Goal: Transaction & Acquisition: Purchase product/service

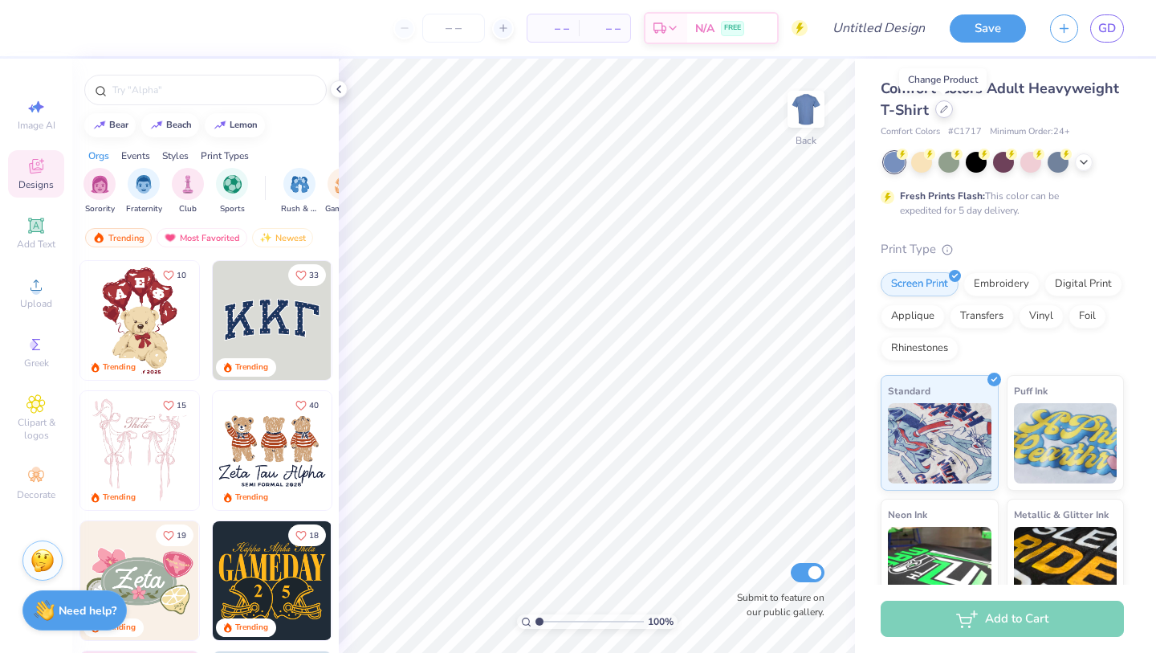
click at [942, 111] on icon at bounding box center [944, 109] width 6 height 6
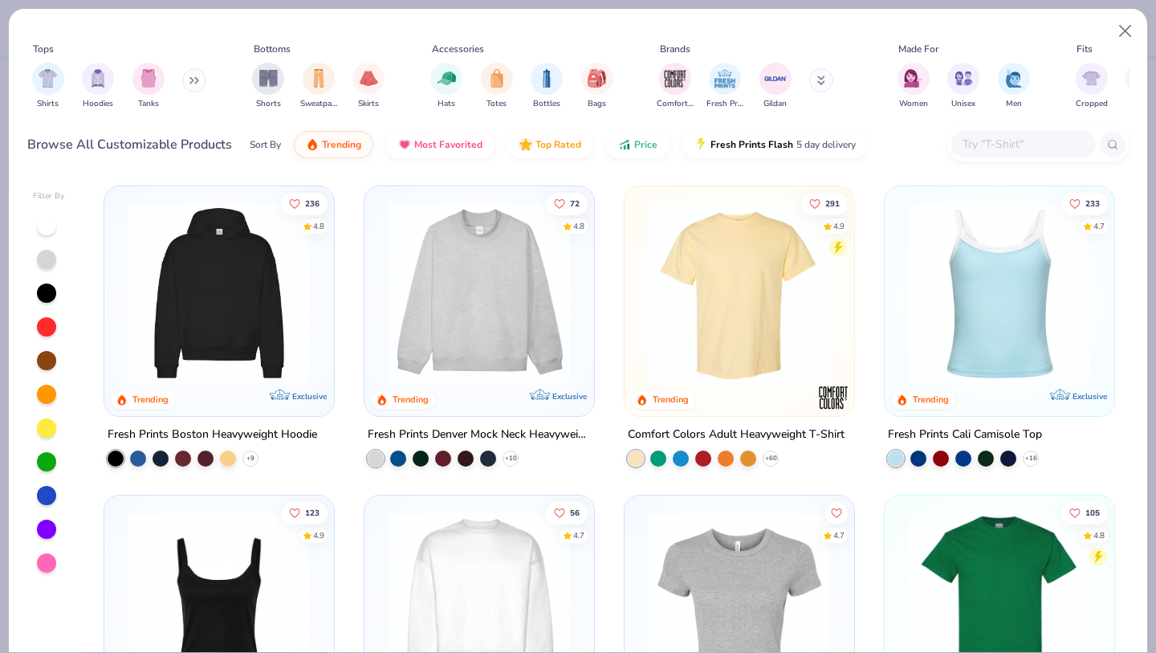
click at [189, 81] on icon at bounding box center [194, 80] width 10 height 8
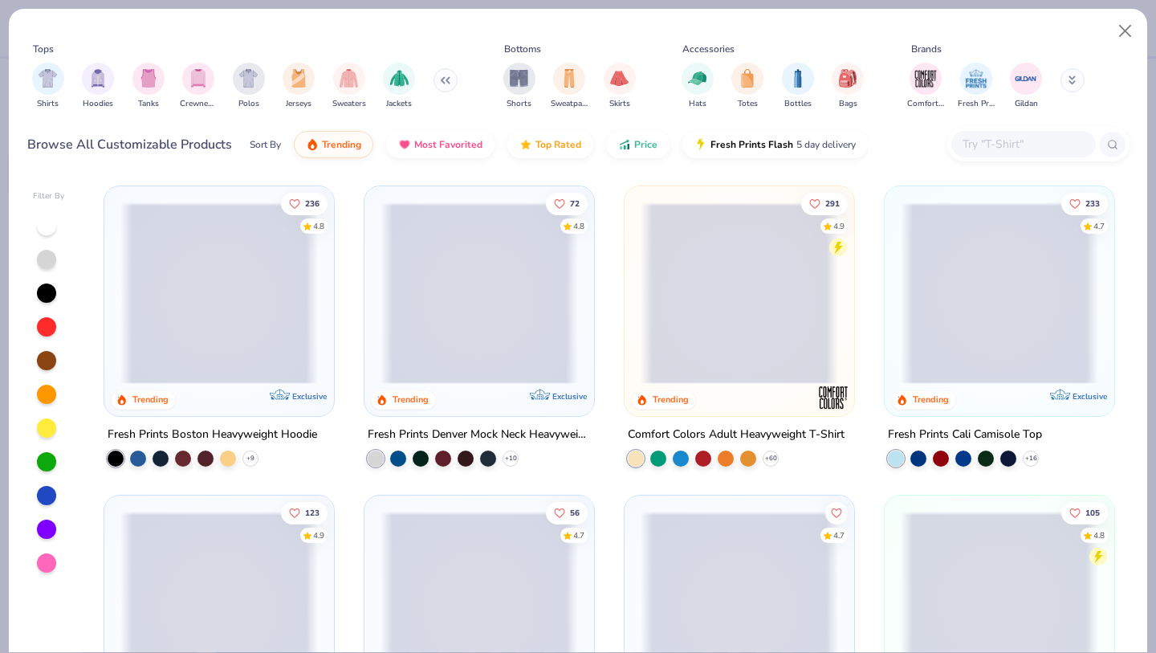
click at [251, 83] on img "filter for Polos" at bounding box center [248, 78] width 18 height 18
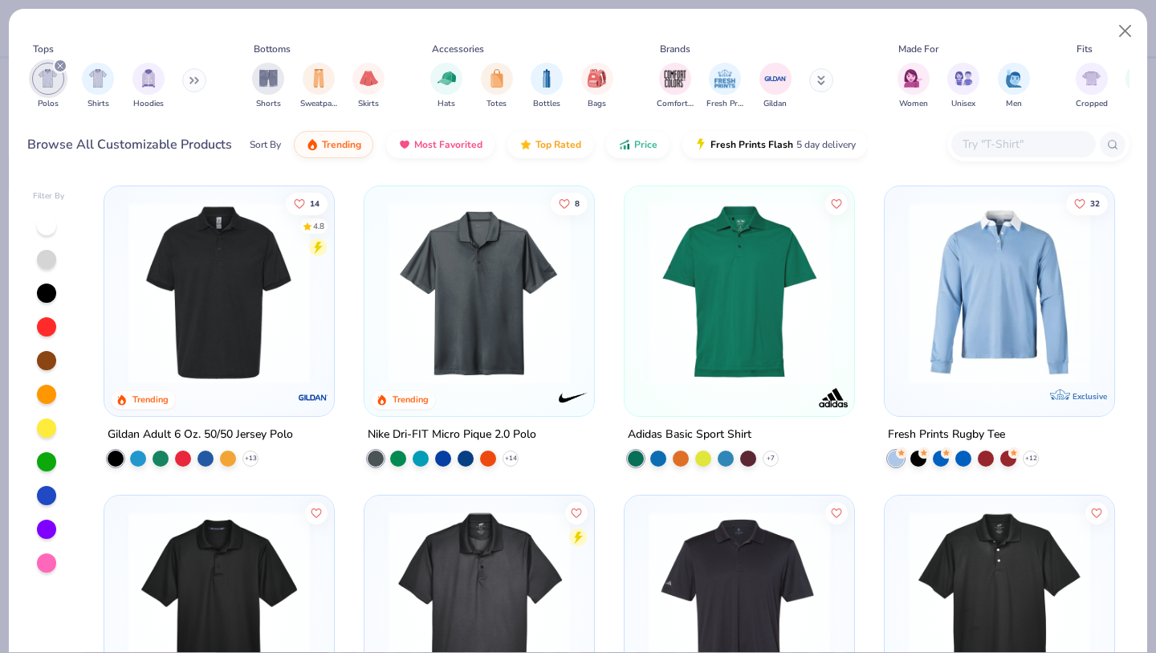
click at [494, 299] on img at bounding box center [478, 292] width 197 height 181
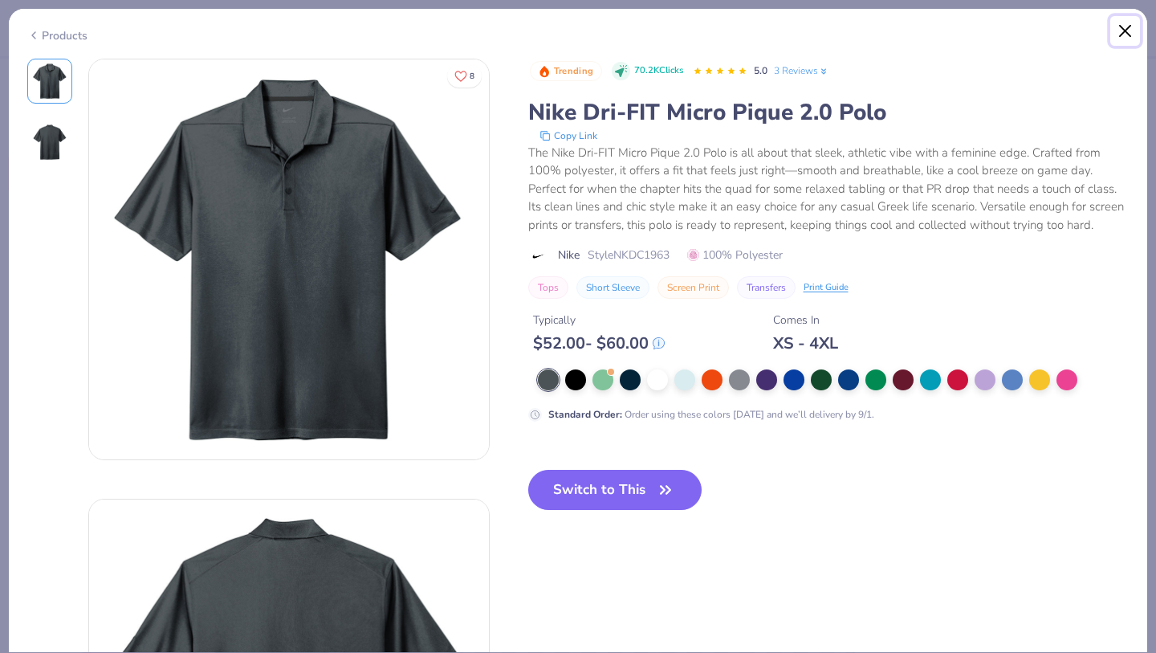
click at [1121, 34] on button "Close" at bounding box center [1125, 31] width 31 height 31
click at [1122, 35] on button "Close" at bounding box center [1125, 31] width 31 height 31
